Goal: Task Accomplishment & Management: Use online tool/utility

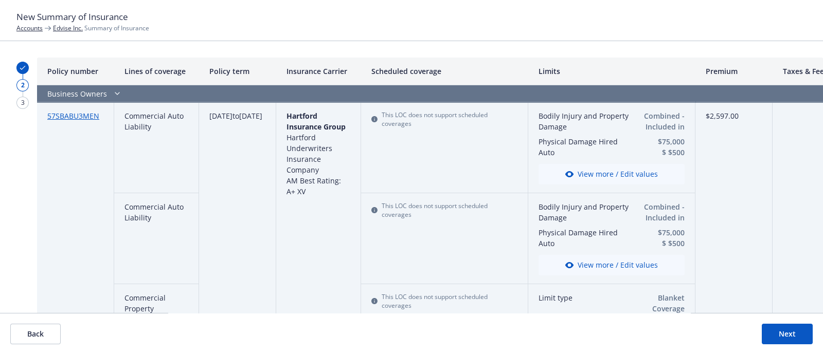
scroll to position [718, 43]
